Goal: Information Seeking & Learning: Learn about a topic

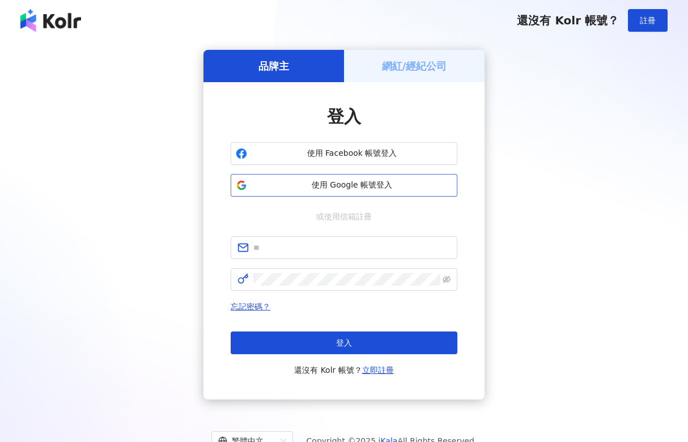
click at [395, 179] on button "使用 Google 帳號登入" at bounding box center [344, 185] width 227 height 23
click at [325, 190] on span "使用 Google 帳號登入" at bounding box center [351, 185] width 200 height 11
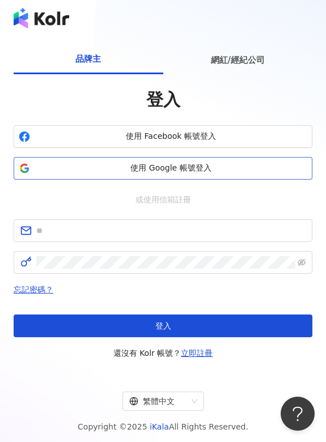
click at [179, 168] on span "使用 Google 帳號登入" at bounding box center [171, 168] width 272 height 11
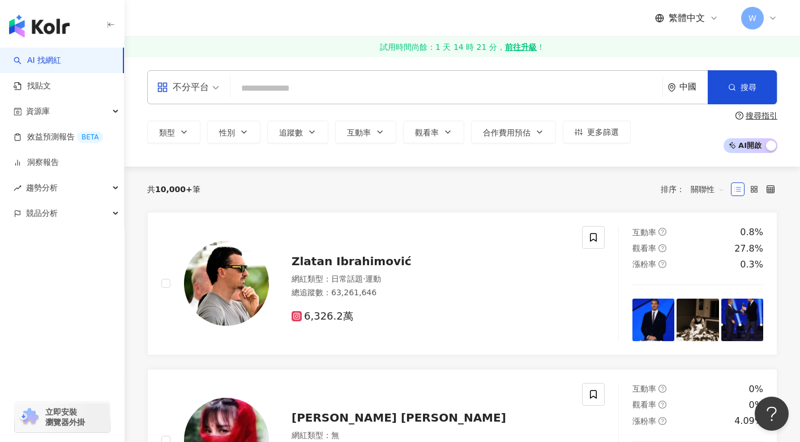
click at [684, 87] on div "中國" at bounding box center [694, 87] width 28 height 10
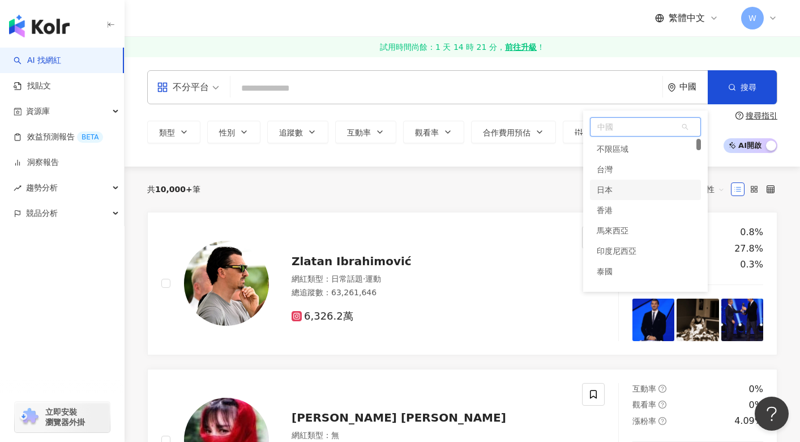
click at [621, 185] on div "日本" at bounding box center [645, 190] width 111 height 20
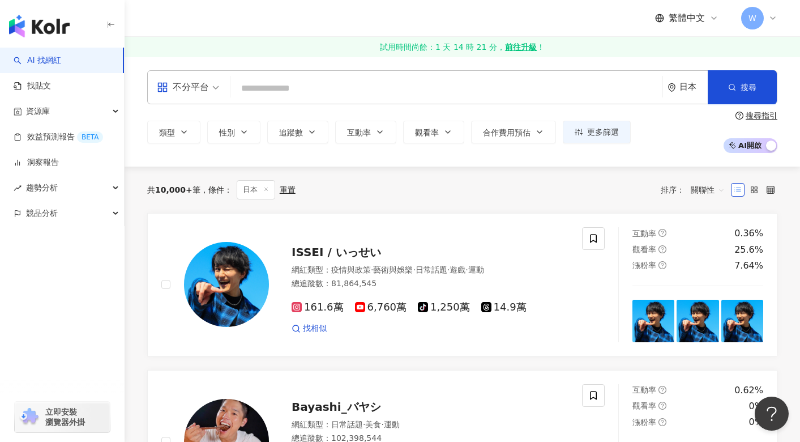
click at [210, 92] on span "不分平台" at bounding box center [188, 87] width 62 height 18
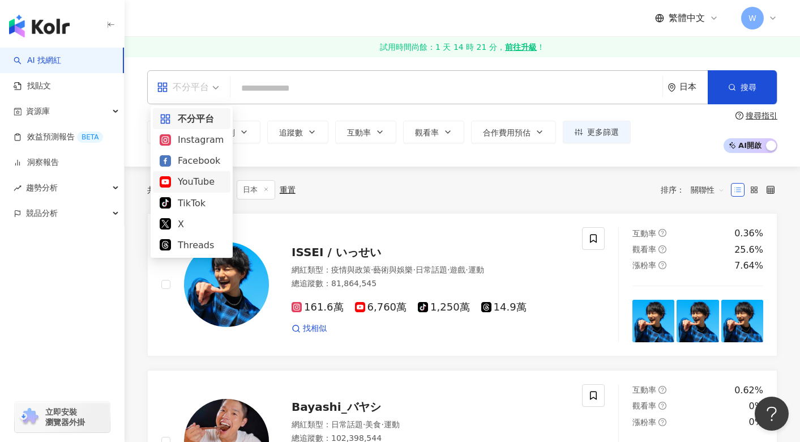
click at [199, 182] on div "YouTube" at bounding box center [192, 181] width 64 height 14
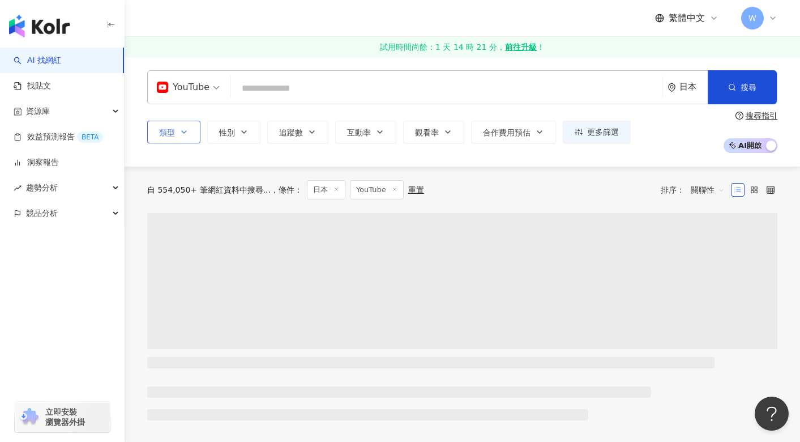
click at [186, 133] on icon "button" at bounding box center [184, 131] width 9 height 9
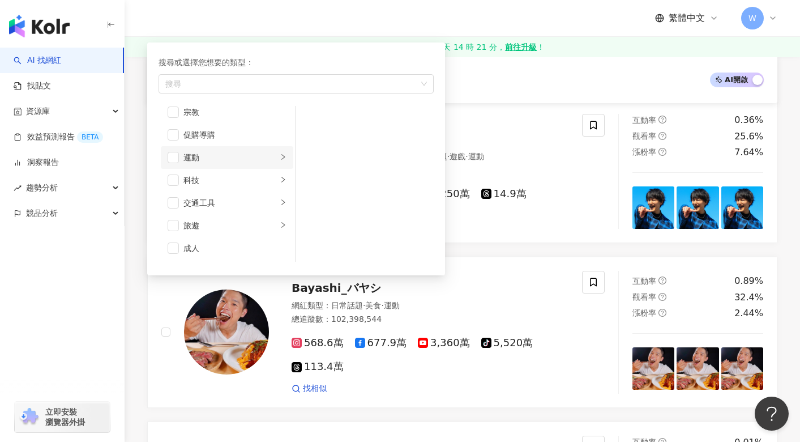
scroll to position [336, 0]
click at [280, 147] on icon "right" at bounding box center [283, 145] width 7 height 7
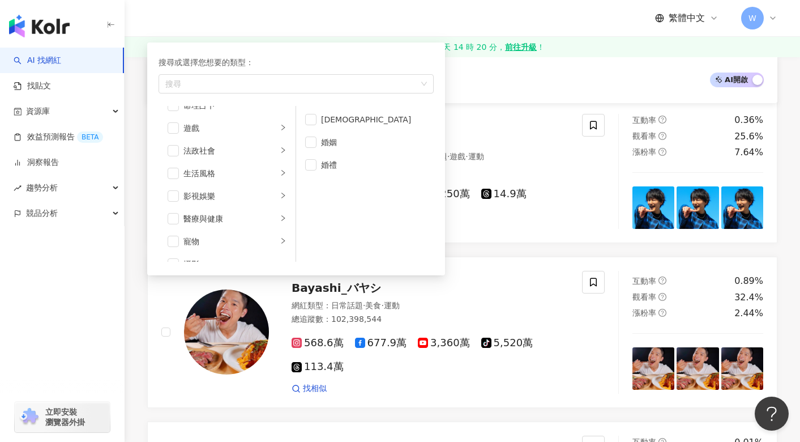
scroll to position [166, 0]
click at [174, 159] on span "button" at bounding box center [173, 157] width 11 height 11
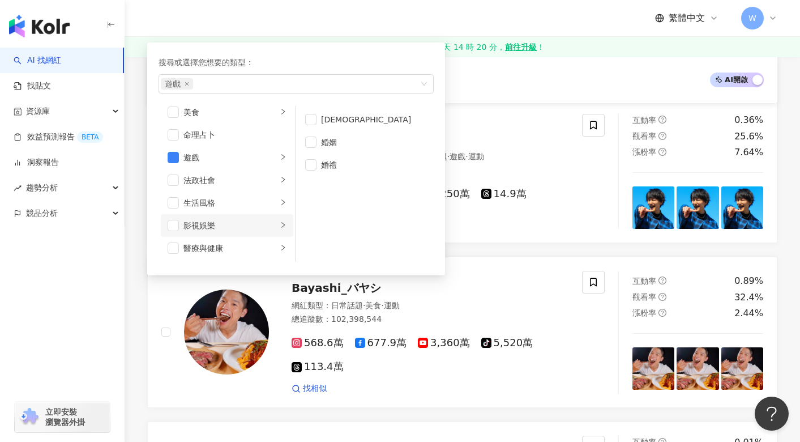
click at [280, 228] on icon "right" at bounding box center [283, 224] width 7 height 7
click at [306, 120] on span "button" at bounding box center [310, 119] width 11 height 11
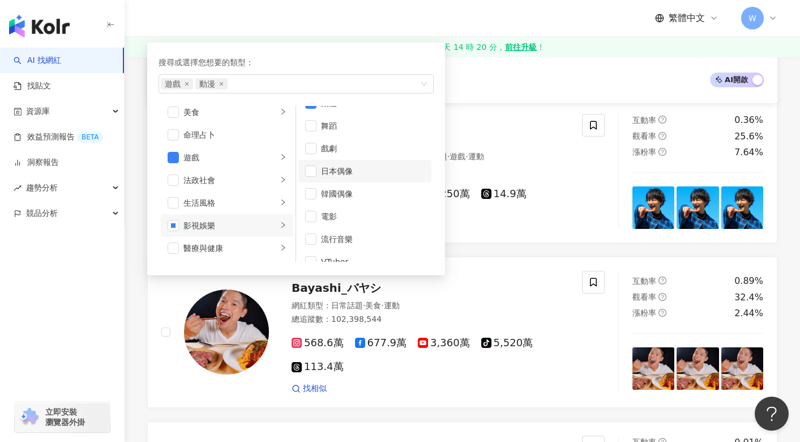
scroll to position [30, 0]
click at [491, 88] on div "正在搜尋 ： 日本 YouTube 重置 AI 開啟 AI 關閉" at bounding box center [462, 79] width 603 height 19
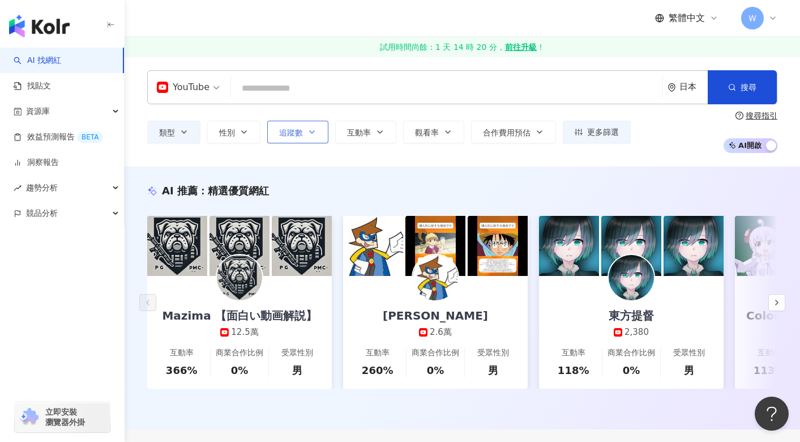
click at [312, 131] on icon "button" at bounding box center [312, 131] width 9 height 9
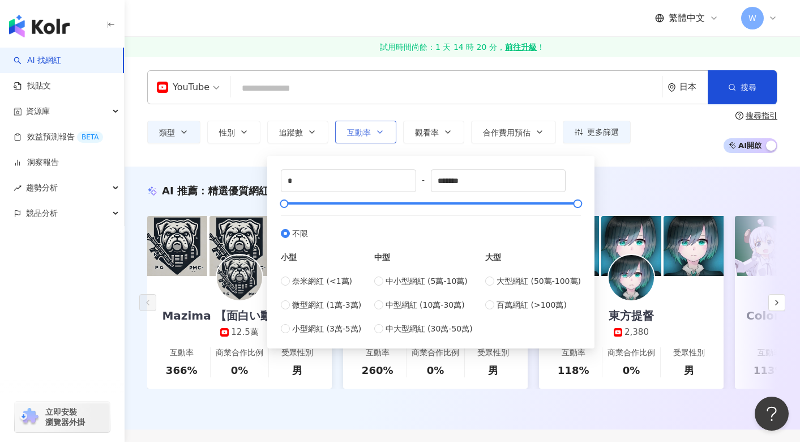
click at [369, 136] on span "互動率" at bounding box center [359, 132] width 24 height 9
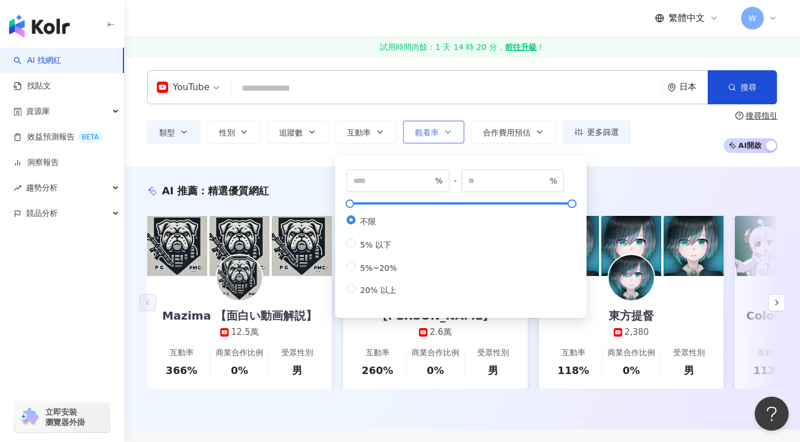
click at [435, 133] on span "觀看率" at bounding box center [427, 132] width 24 height 9
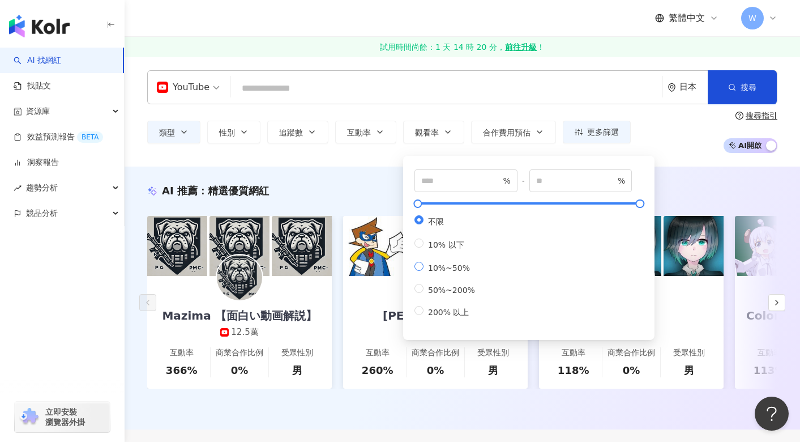
click at [429, 267] on span "10%~50%" at bounding box center [449, 267] width 51 height 9
type input "**"
click at [511, 132] on span "合作費用預估" at bounding box center [507, 132] width 48 height 9
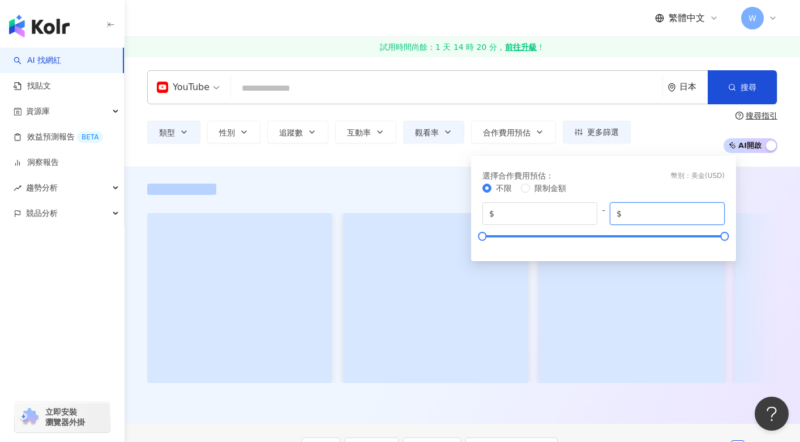
click at [658, 219] on input "*****" at bounding box center [671, 213] width 94 height 12
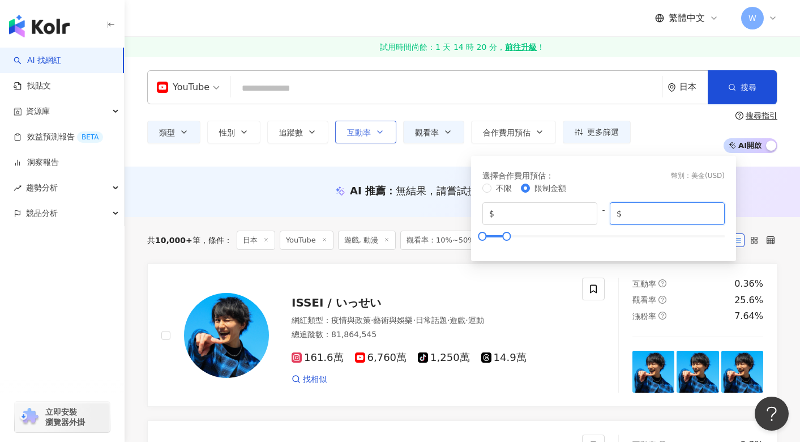
type input "****"
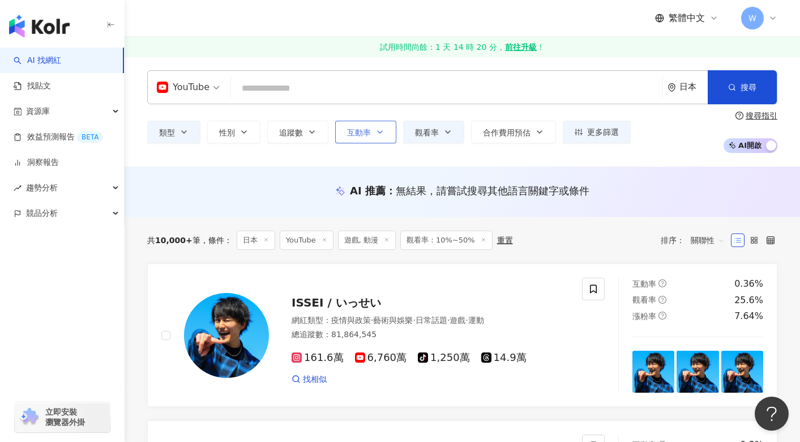
click at [377, 133] on icon "button" at bounding box center [380, 131] width 9 height 9
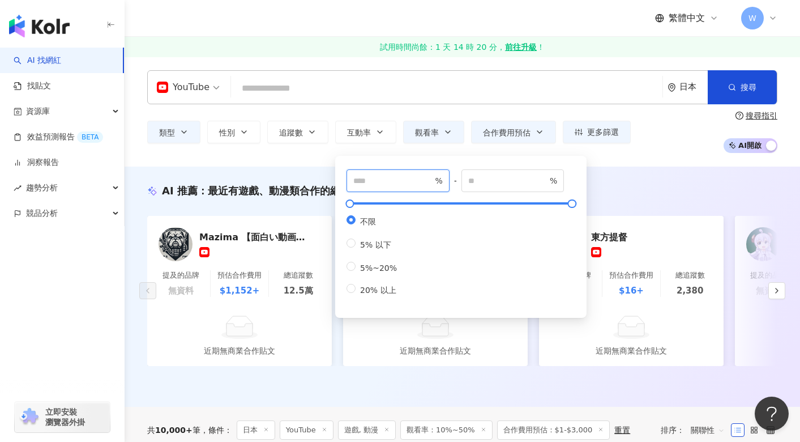
click at [415, 178] on input "number" at bounding box center [392, 180] width 79 height 12
type input "**"
click at [508, 183] on input "number" at bounding box center [507, 180] width 79 height 12
type input "**"
click at [606, 163] on div "YouTube 日本 搜尋 類型 性別 追蹤數 互動率 觀看率 合作費用預估 更多篩選 * - ******* 不限 小型 奈米網紅 (<1萬) 微型網紅 (…" at bounding box center [463, 112] width 676 height 110
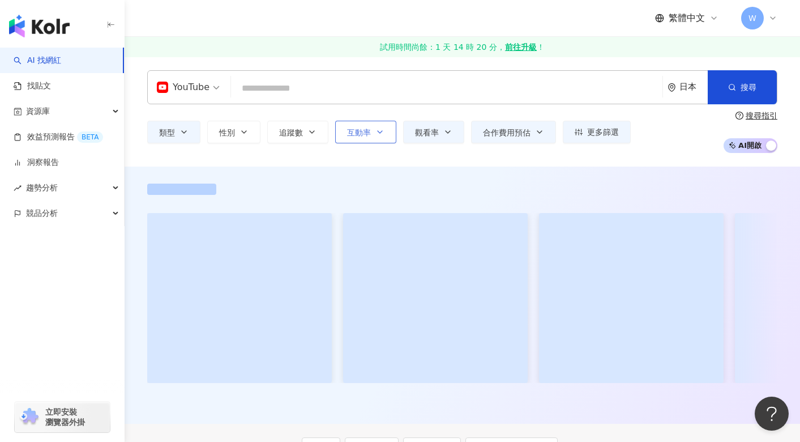
click at [372, 141] on button "互動率" at bounding box center [365, 132] width 61 height 23
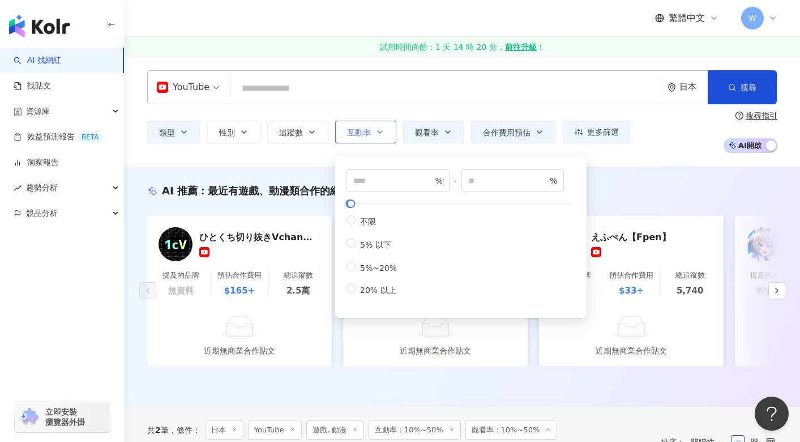
click at [373, 138] on button "互動率" at bounding box center [365, 132] width 61 height 23
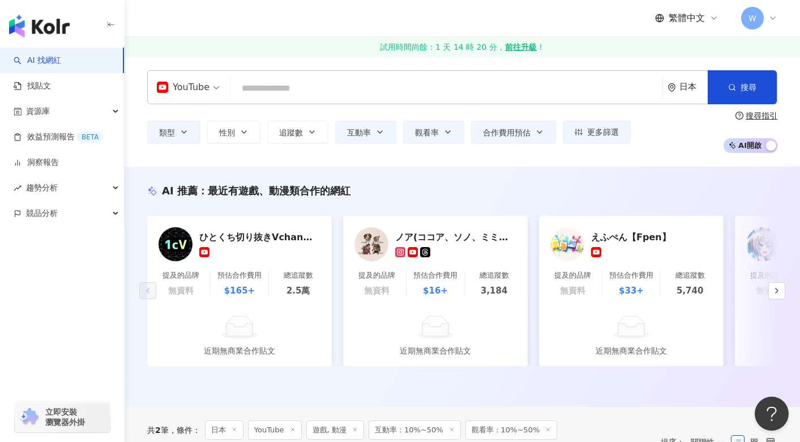
click at [357, 86] on input "search" at bounding box center [447, 89] width 423 height 22
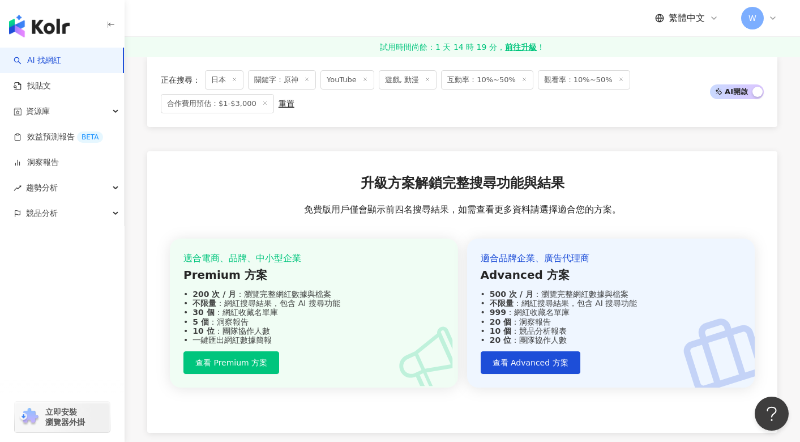
scroll to position [170, 0]
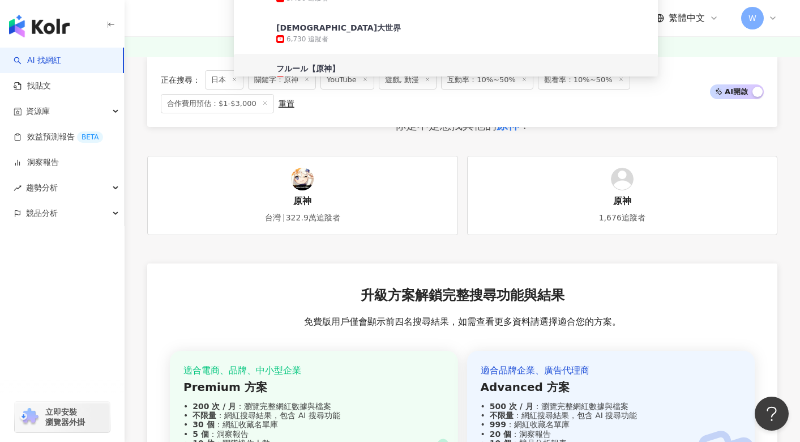
type input "**"
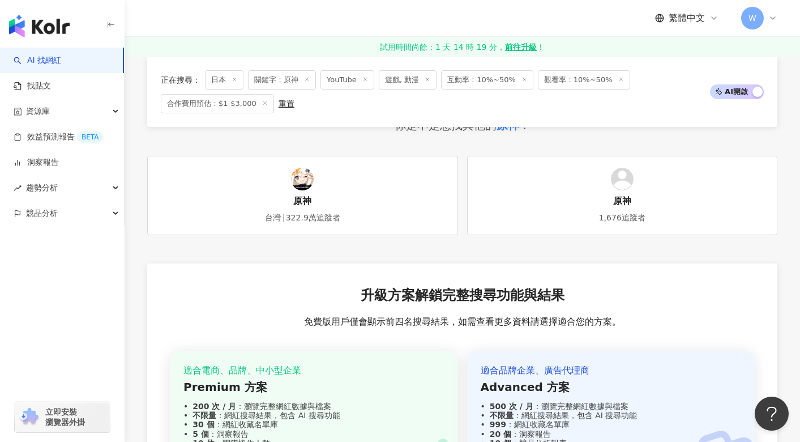
click at [408, 157] on link "原神 台灣 322.9萬追蹤者" at bounding box center [302, 195] width 311 height 79
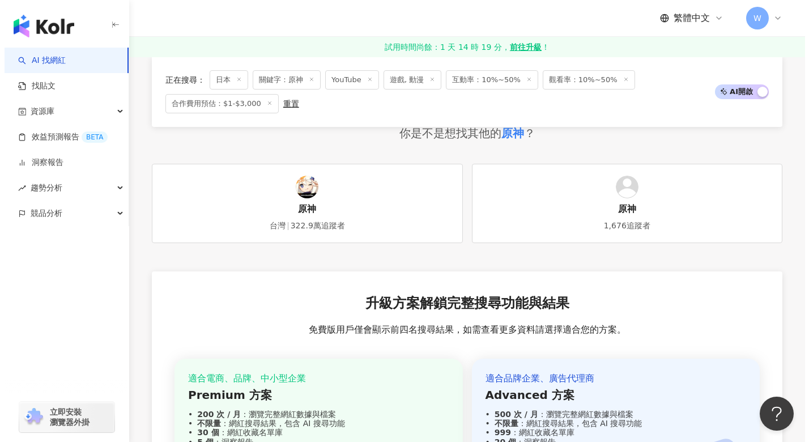
scroll to position [0, 0]
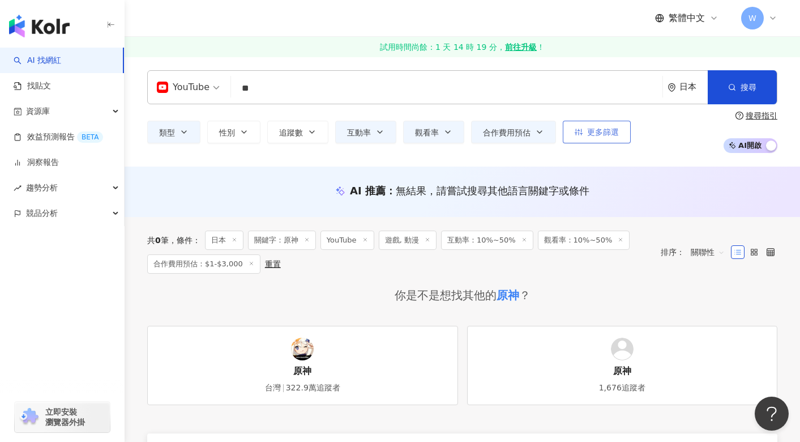
click at [594, 135] on span "更多篩選" at bounding box center [603, 131] width 32 height 9
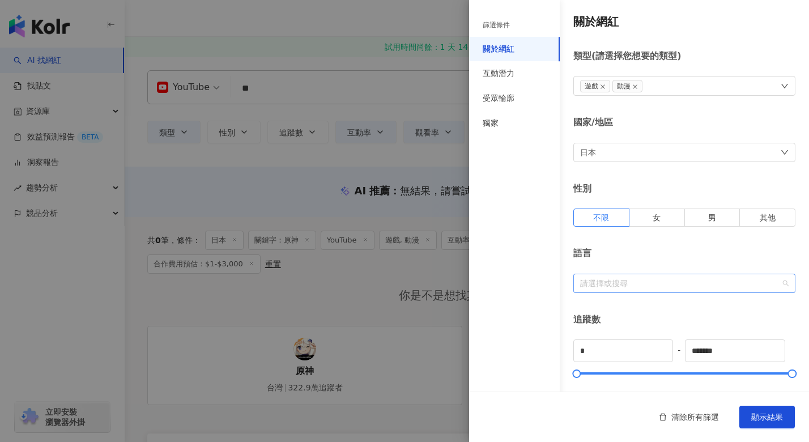
click at [625, 289] on div "請選擇或搜尋" at bounding box center [684, 283] width 222 height 19
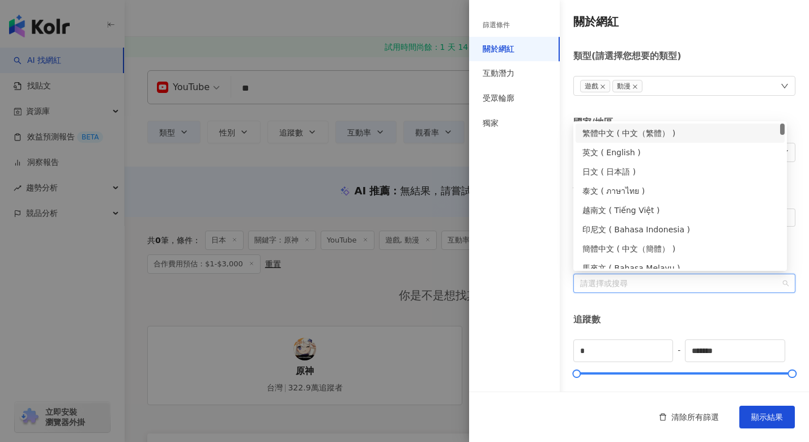
click at [650, 130] on div "繁體中文 ( 中文（繁體） )" at bounding box center [679, 133] width 195 height 12
click at [641, 142] on div "繁體中文 ( 中文（繁體） )" at bounding box center [679, 132] width 209 height 19
click at [640, 131] on div "繁體中文 ( 中文（繁體） )" at bounding box center [679, 133] width 195 height 12
click at [633, 151] on div "英文 ( English )" at bounding box center [679, 152] width 195 height 12
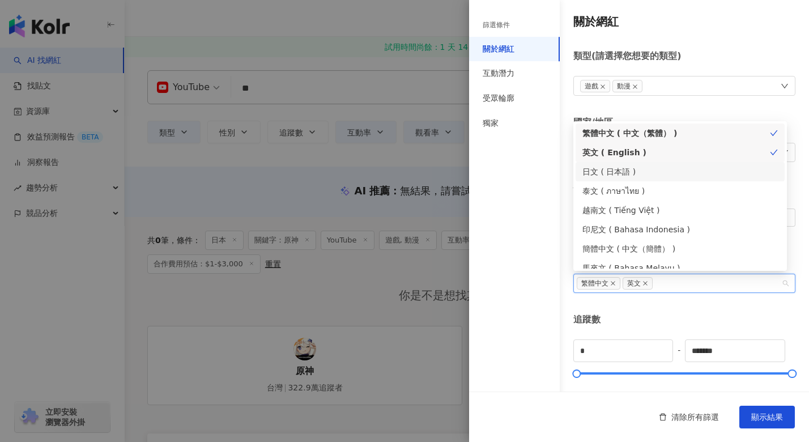
click at [634, 166] on div "日文 ( 日本語 )" at bounding box center [679, 171] width 195 height 12
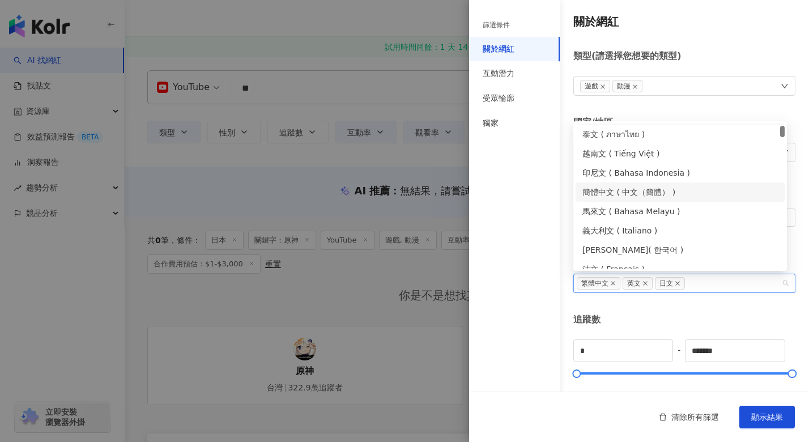
click at [644, 194] on div "簡體中文 ( 中文（簡體） )" at bounding box center [679, 192] width 195 height 12
click at [666, 313] on div "追蹤數" at bounding box center [684, 319] width 222 height 12
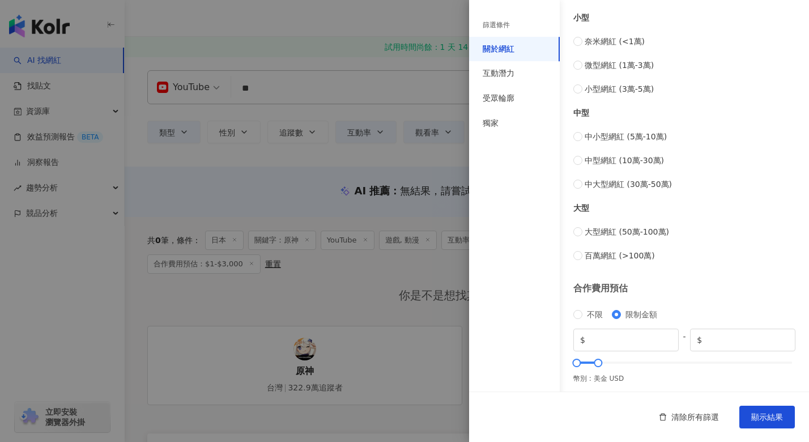
scroll to position [413, 0]
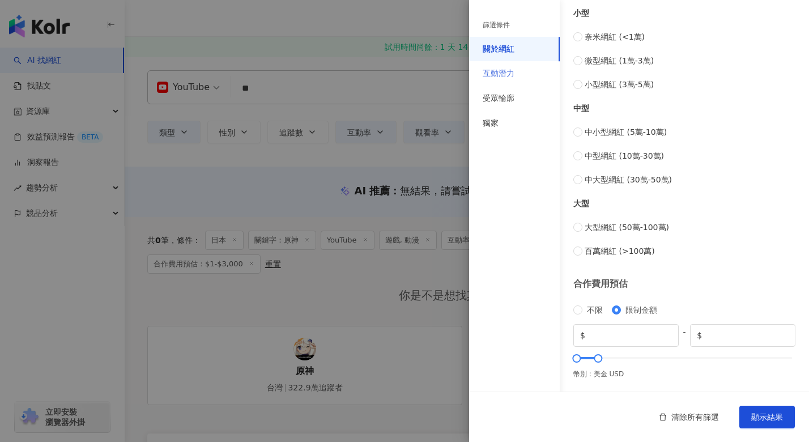
click at [515, 75] on div "互動潛力" at bounding box center [514, 73] width 91 height 25
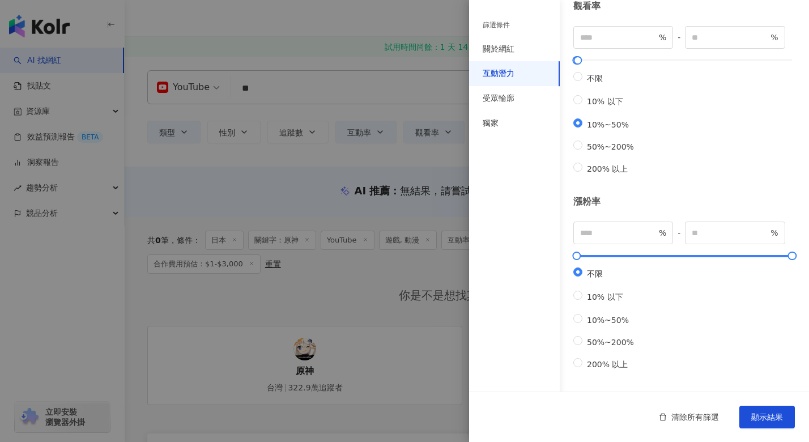
scroll to position [297, 0]
click at [600, 315] on span "10%~50%" at bounding box center [607, 319] width 51 height 9
type input "**"
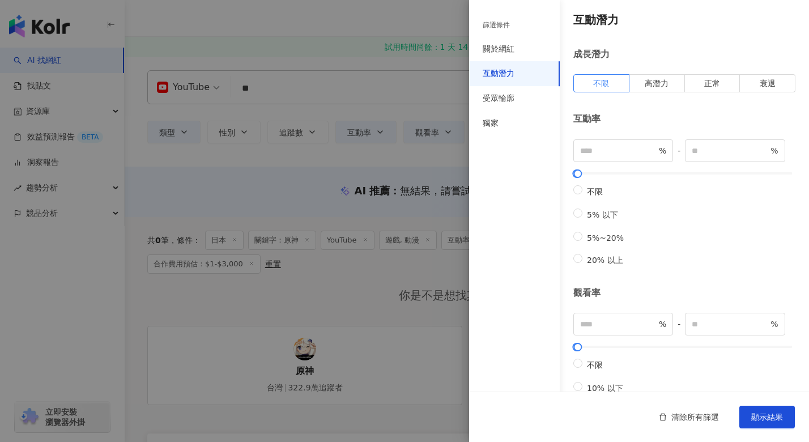
scroll to position [0, 0]
click at [578, 184] on div "** % - ** % 不限 5% 以下 5%~20% 20% 以上" at bounding box center [684, 204] width 222 height 127
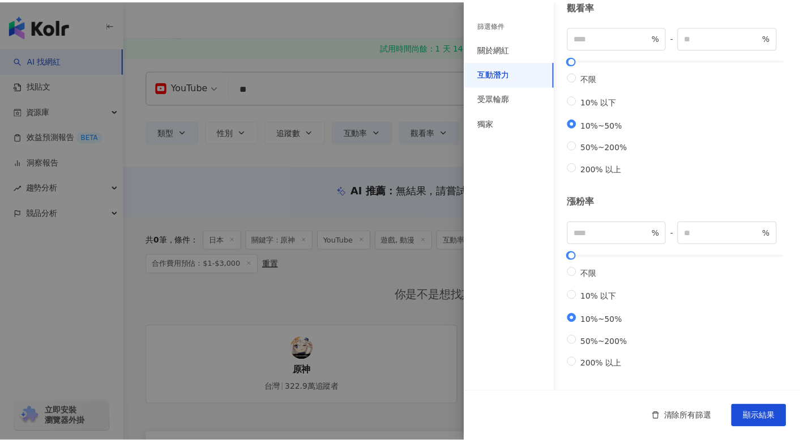
scroll to position [297, 0]
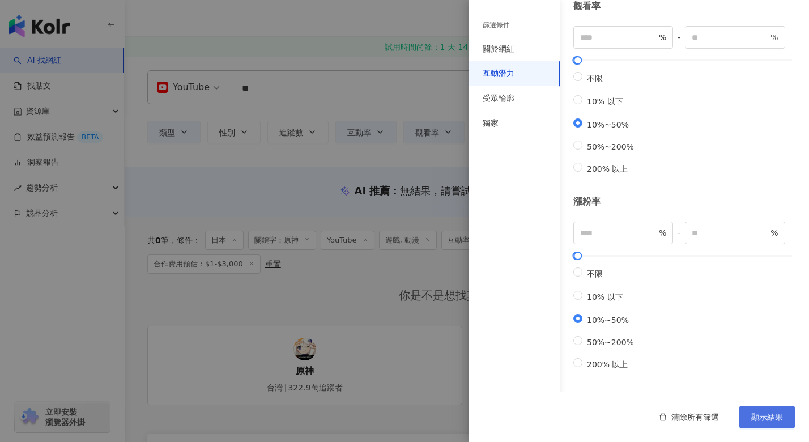
click at [687, 419] on span "顯示結果" at bounding box center [767, 416] width 32 height 9
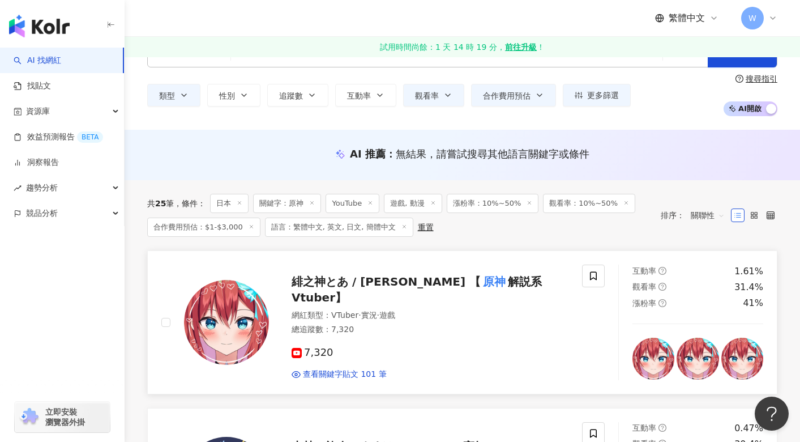
scroll to position [57, 0]
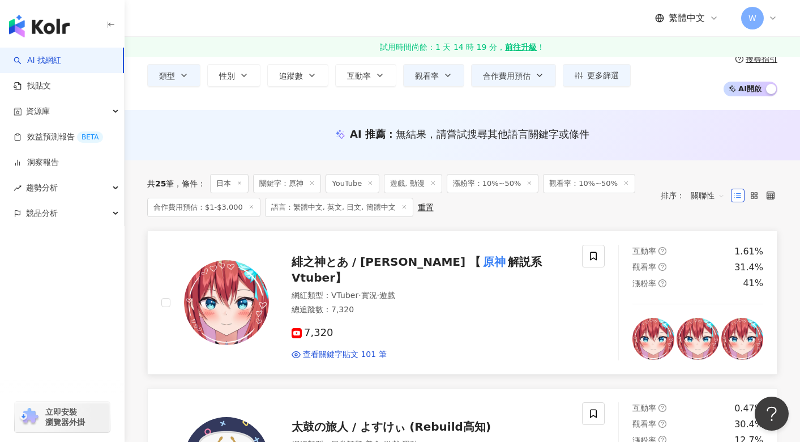
click at [319, 268] on span "緋之神とあ / Toa Hinokami 【" at bounding box center [386, 262] width 189 height 14
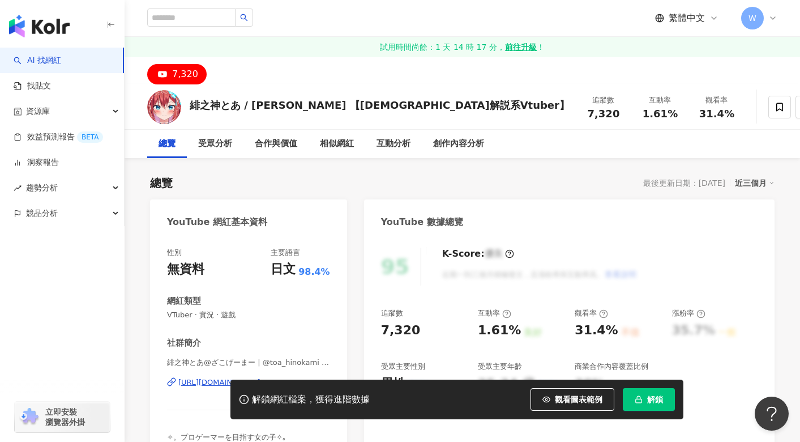
click at [48, 302] on div "AI 找網紅 找貼文 資源庫 效益預測報告 BETA 洞察報告 趨勢分析 競品分析 立即安裝 瀏覽器外掛" at bounding box center [62, 245] width 125 height 394
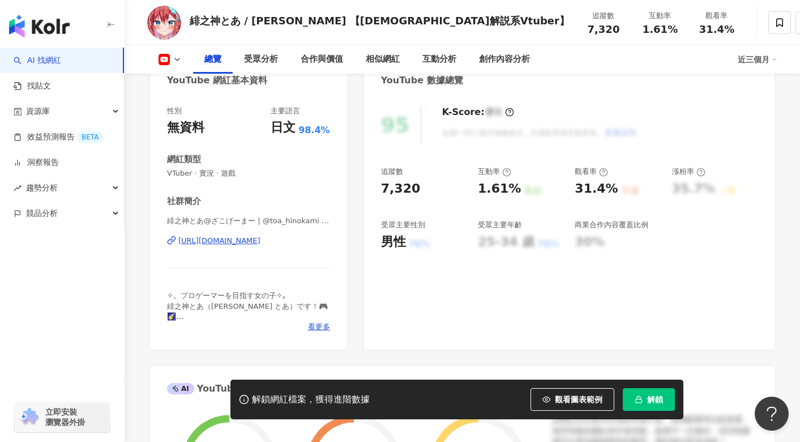
scroll to position [170, 0]
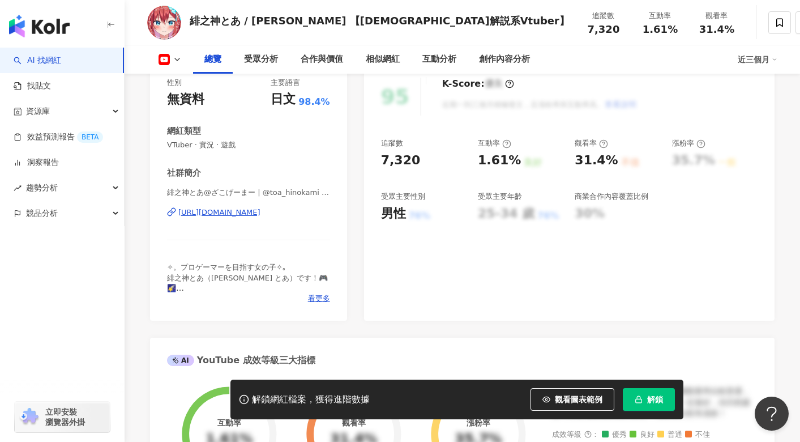
click at [257, 217] on div "[URL][DOMAIN_NAME]" at bounding box center [219, 212] width 82 height 10
